Goal: Information Seeking & Learning: Learn about a topic

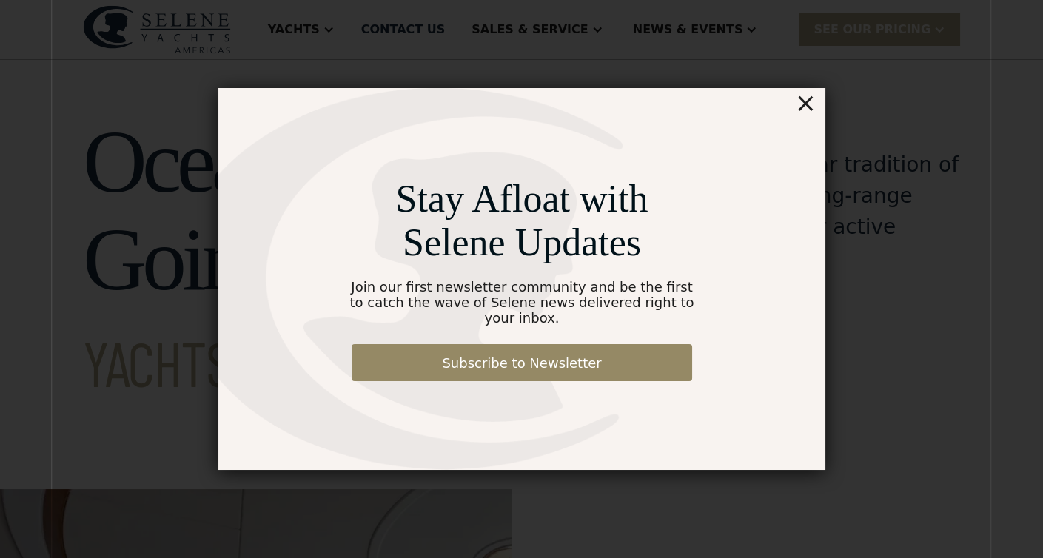
click at [804, 113] on div "×" at bounding box center [804, 103] width 21 height 30
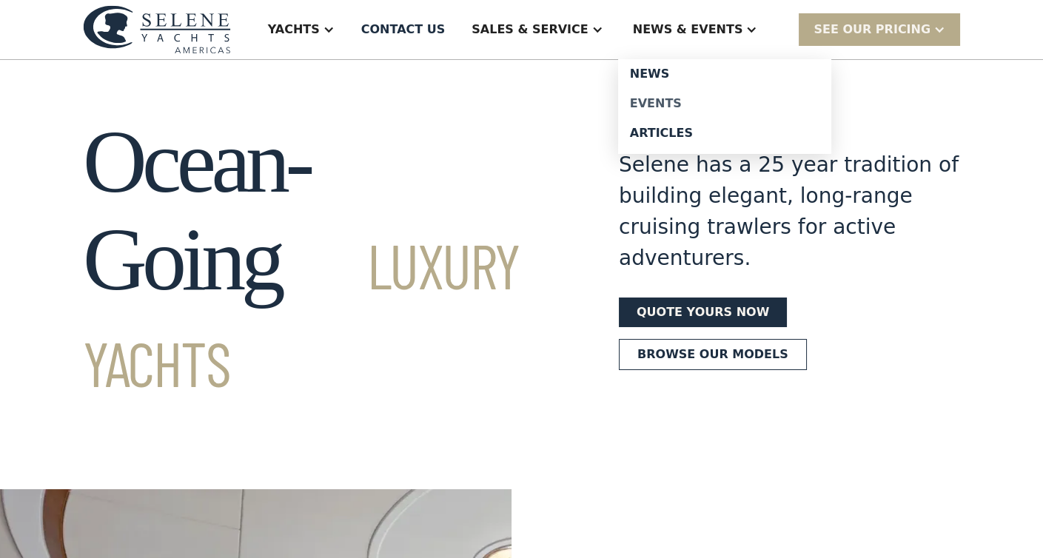
click at [678, 98] on div "Events" at bounding box center [724, 104] width 189 height 12
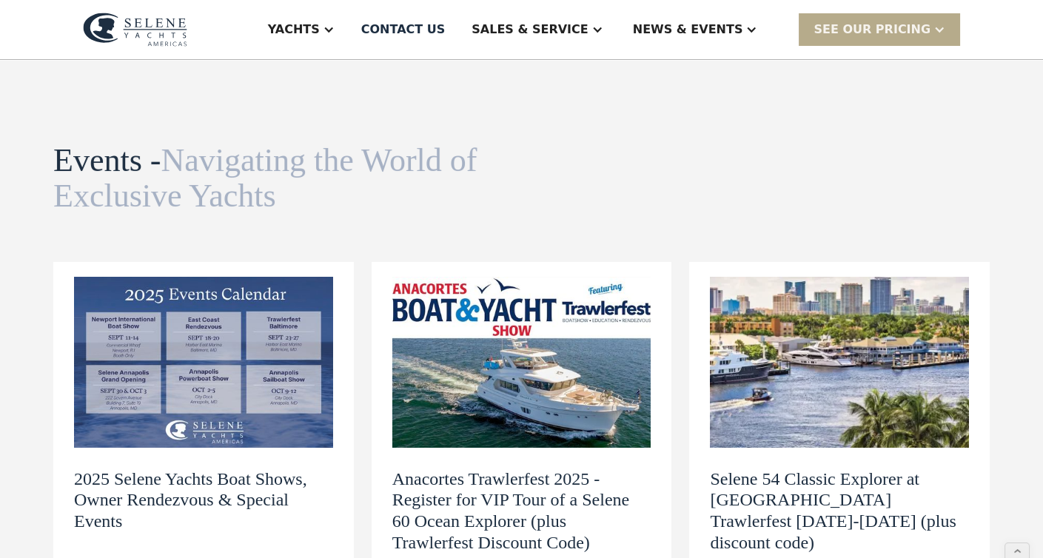
click at [263, 369] on img at bounding box center [203, 362] width 259 height 171
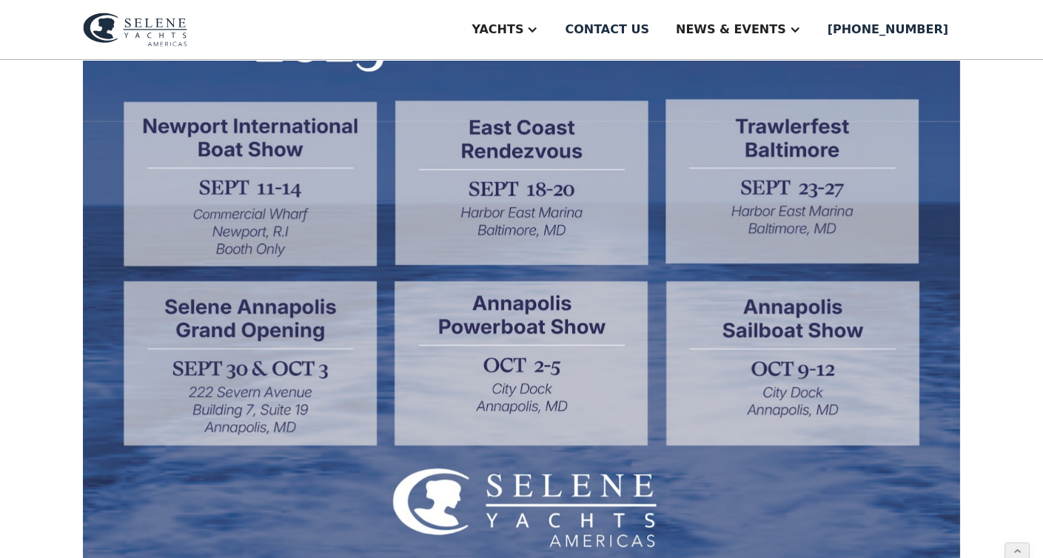
scroll to position [520, 0]
